Goal: Navigation & Orientation: Find specific page/section

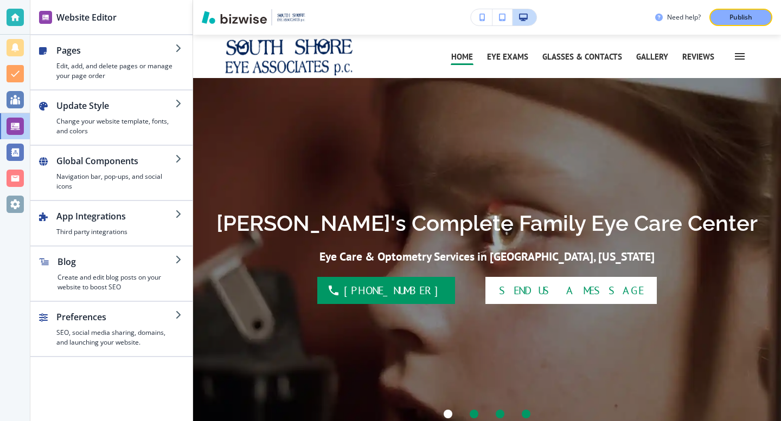
click at [229, 19] on img "button" at bounding box center [234, 17] width 65 height 13
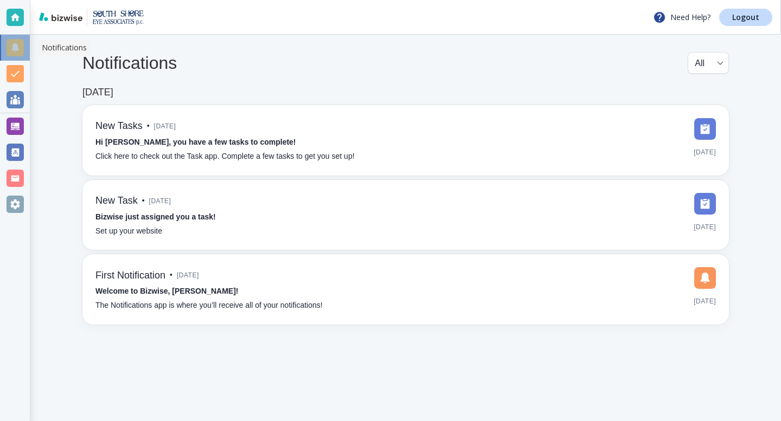
click at [18, 47] on div at bounding box center [15, 47] width 17 height 17
click at [16, 74] on div at bounding box center [15, 73] width 17 height 17
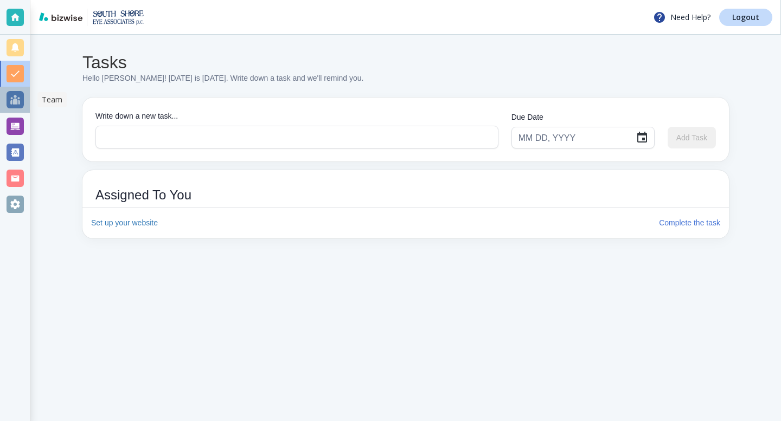
click at [11, 107] on div at bounding box center [15, 99] width 17 height 17
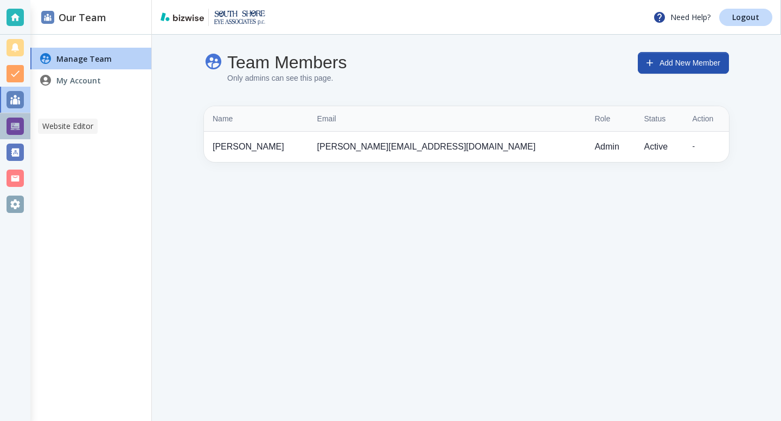
click at [9, 124] on div at bounding box center [15, 126] width 17 height 17
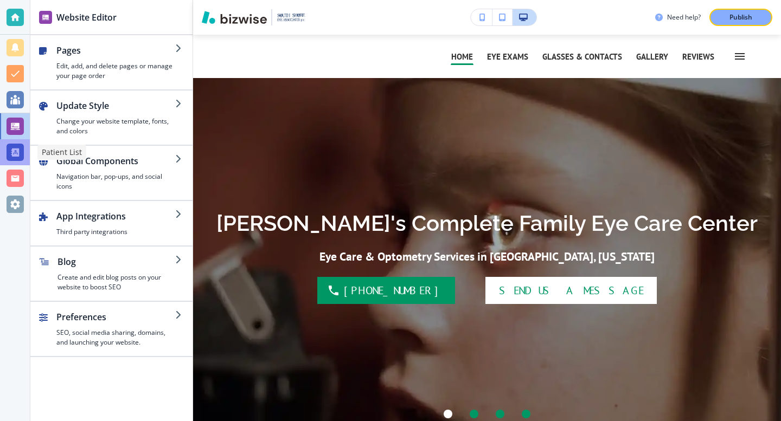
click at [11, 146] on div at bounding box center [15, 152] width 17 height 17
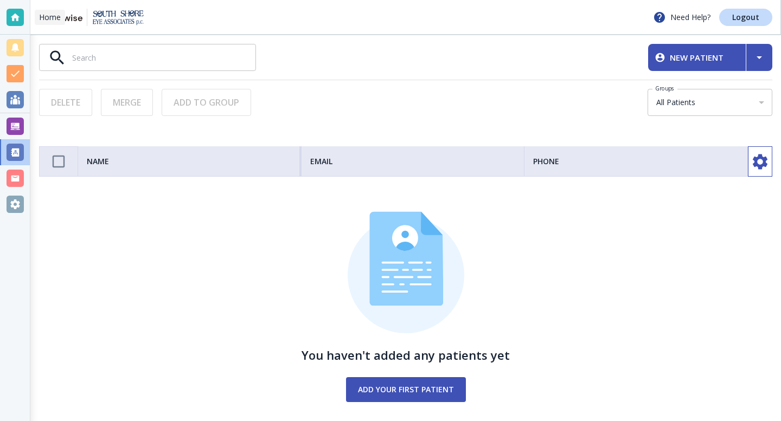
click at [18, 23] on div at bounding box center [15, 17] width 17 height 17
